Goal: Check status: Check status

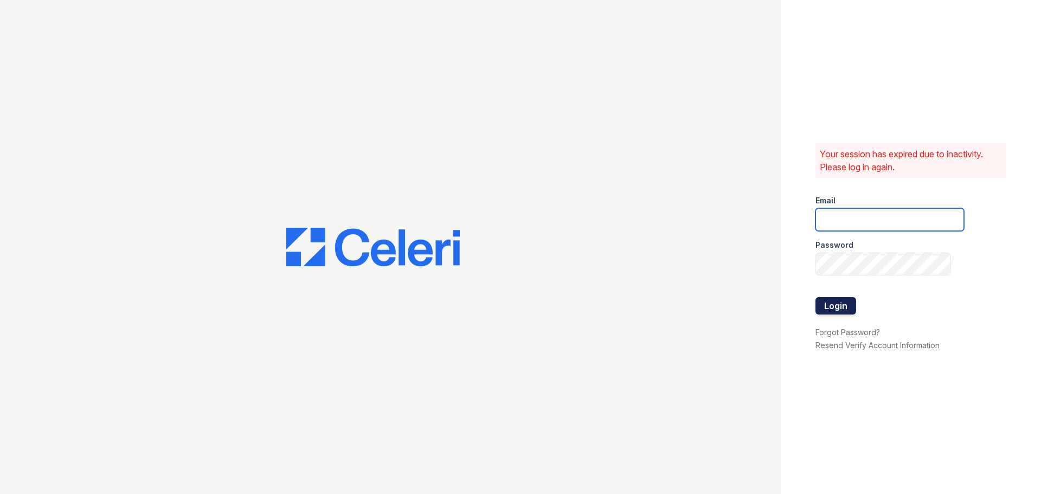
type input "[EMAIL_ADDRESS][DOMAIN_NAME]"
click at [820, 302] on button "Login" at bounding box center [835, 305] width 41 height 17
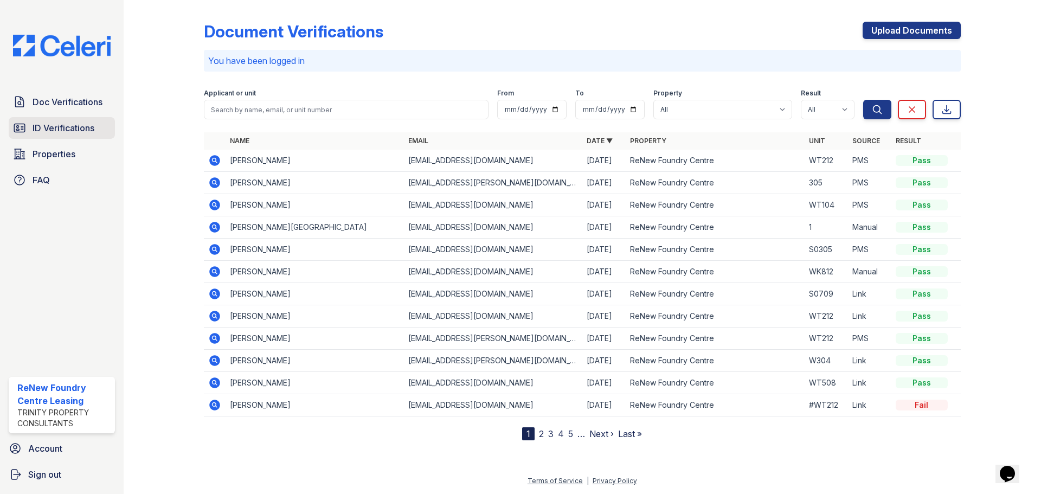
click at [89, 131] on span "ID Verifications" at bounding box center [64, 127] width 62 height 13
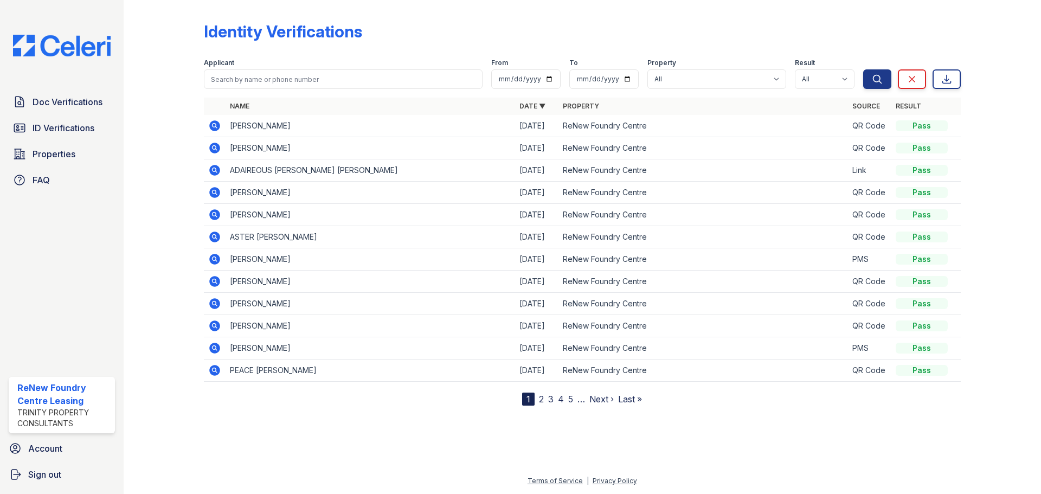
click at [218, 131] on icon at bounding box center [214, 125] width 13 height 13
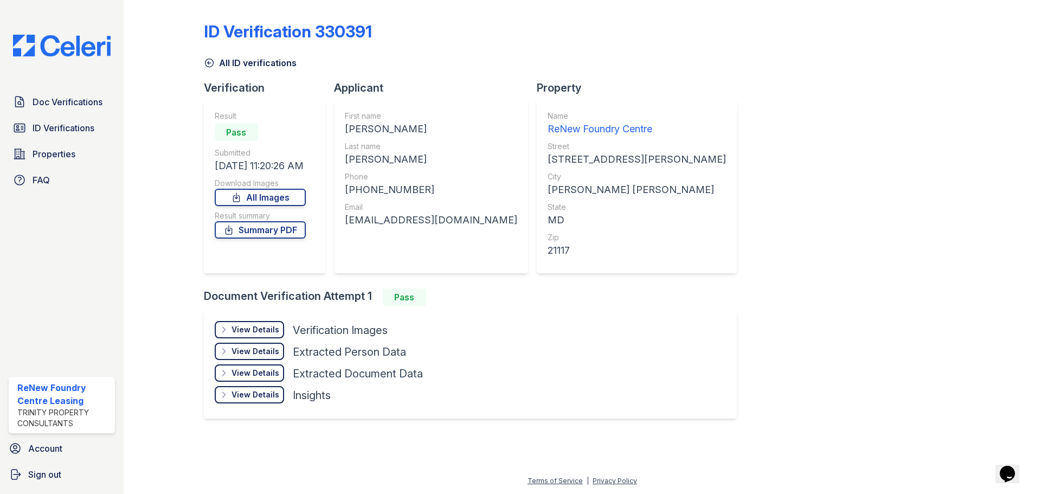
click at [276, 330] on div "View Details" at bounding box center [255, 329] width 48 height 11
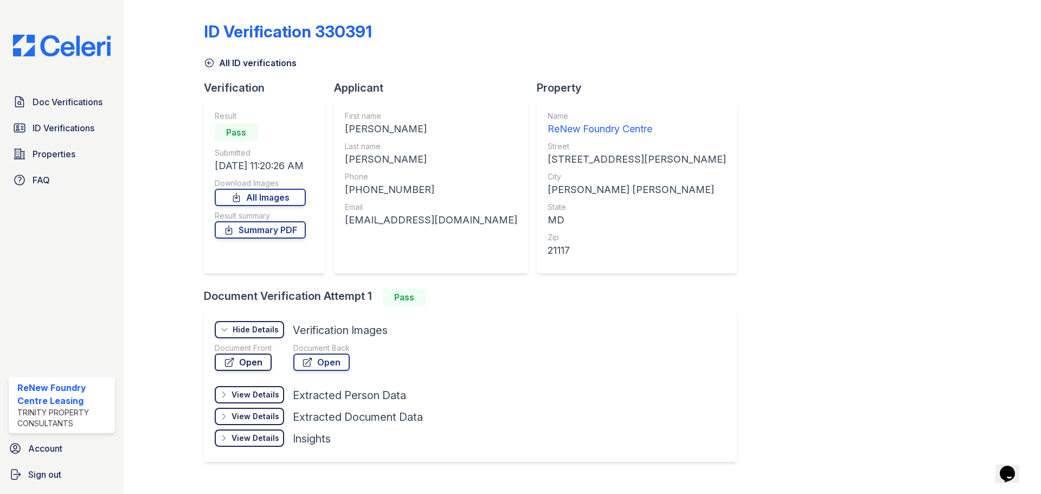
click at [249, 353] on link "Open" at bounding box center [243, 361] width 57 height 17
click at [245, 61] on link "All ID verifications" at bounding box center [250, 62] width 93 height 13
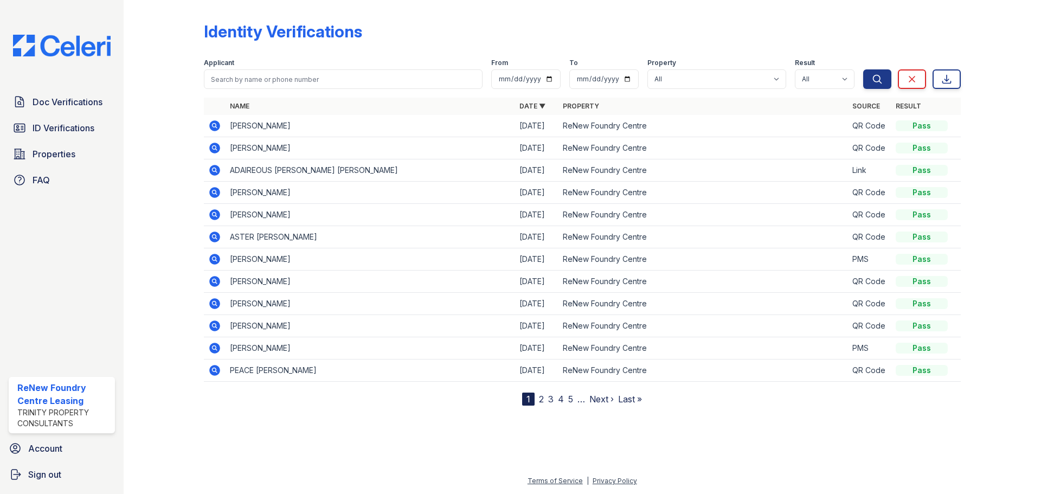
click at [212, 145] on icon at bounding box center [214, 148] width 11 height 11
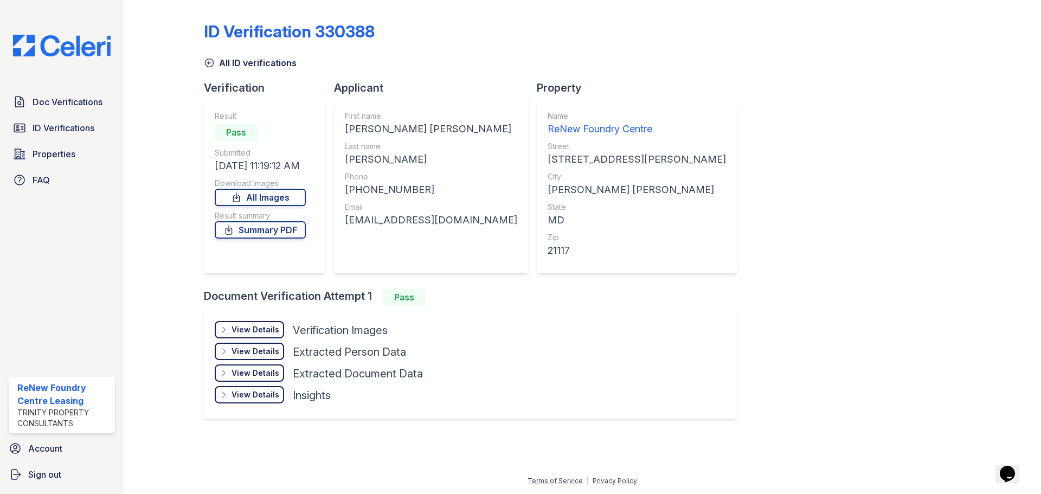
click at [246, 323] on div "View Details Details" at bounding box center [249, 329] width 69 height 17
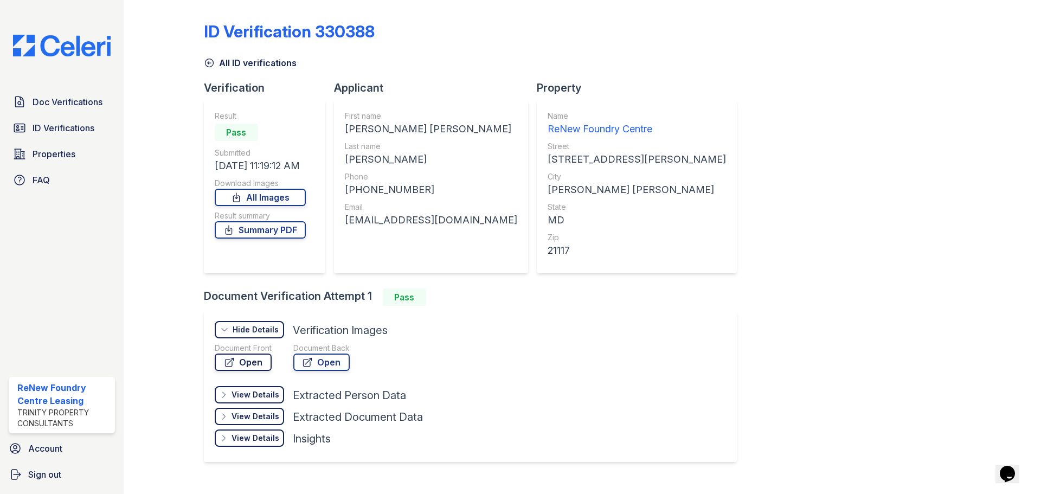
click at [256, 358] on link "Open" at bounding box center [243, 361] width 57 height 17
drag, startPoint x: 418, startPoint y: 193, endPoint x: 357, endPoint y: 192, distance: 61.3
click at [357, 192] on div "+14439856056" at bounding box center [431, 189] width 172 height 15
copy div "4439856056"
click at [389, 225] on div "yrgrego@gmail.com" at bounding box center [431, 219] width 172 height 15
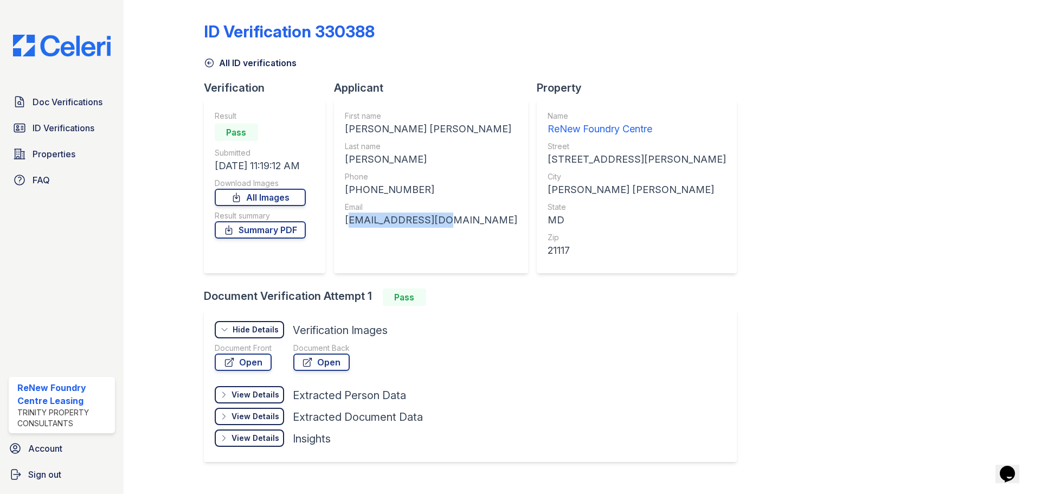
drag, startPoint x: 420, startPoint y: 218, endPoint x: 341, endPoint y: 223, distance: 78.8
click at [341, 223] on div "First name YOLANDA RENEE Last name GREGORY Phone +14439856056 Email yrgrego@gma…" at bounding box center [431, 186] width 194 height 173
copy div "yrgrego@gmail.com"
click at [275, 60] on link "All ID verifications" at bounding box center [250, 62] width 93 height 13
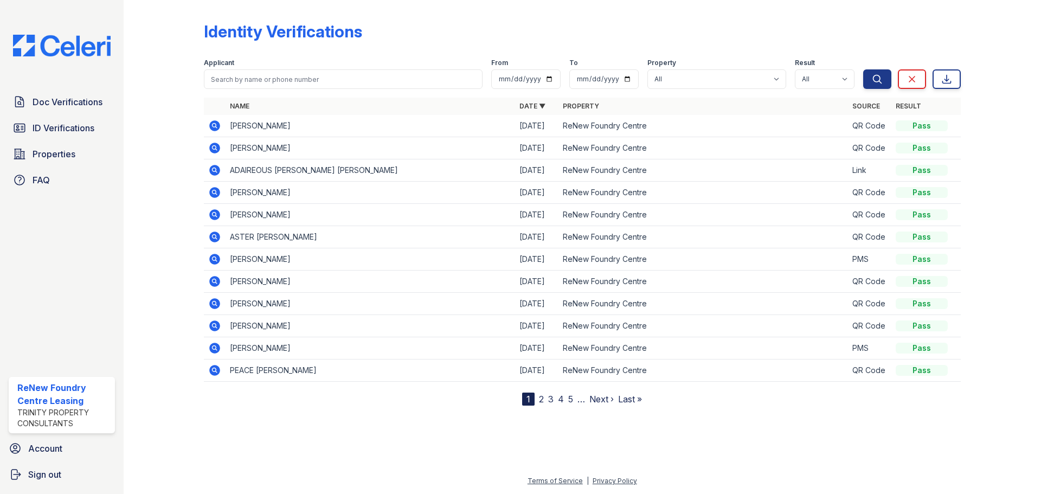
click at [217, 171] on icon at bounding box center [214, 170] width 11 height 11
